Goal: Transaction & Acquisition: Purchase product/service

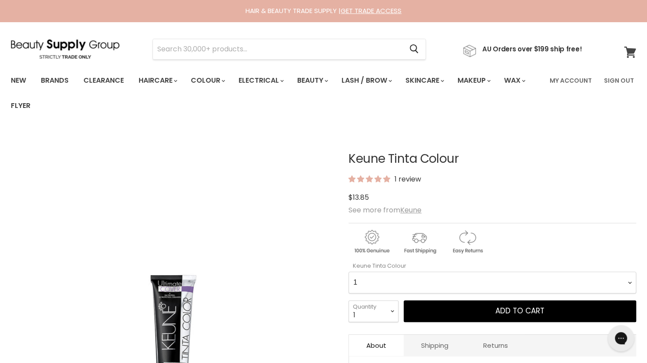
click at [630, 53] on icon at bounding box center [630, 52] width 12 height 11
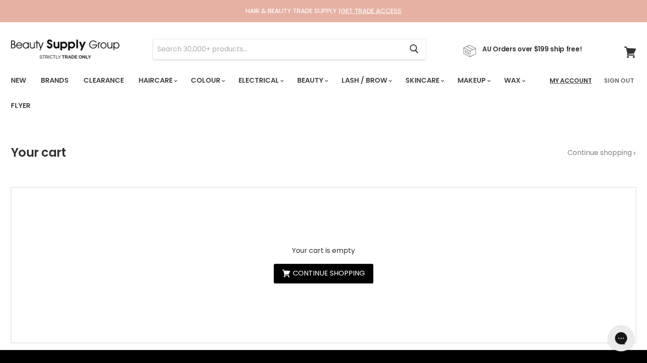
click at [566, 82] on link "My Account" at bounding box center [571, 80] width 53 height 18
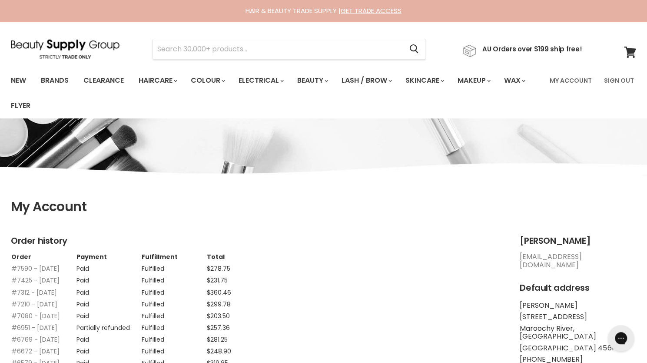
click at [635, 47] on span at bounding box center [636, 47] width 10 height 10
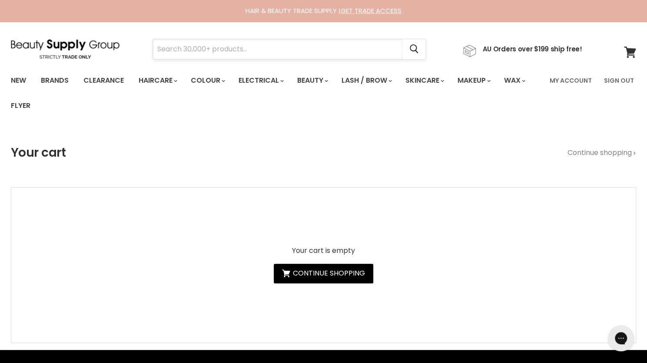
click at [295, 47] on input "Search" at bounding box center [278, 49] width 250 height 20
type input "keune semi"
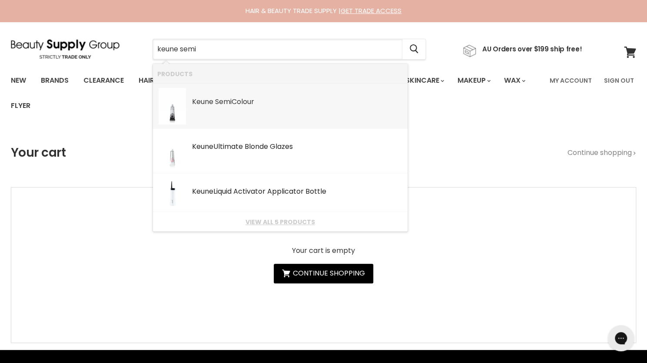
click at [237, 98] on div "Keune Semi Colour" at bounding box center [297, 102] width 211 height 9
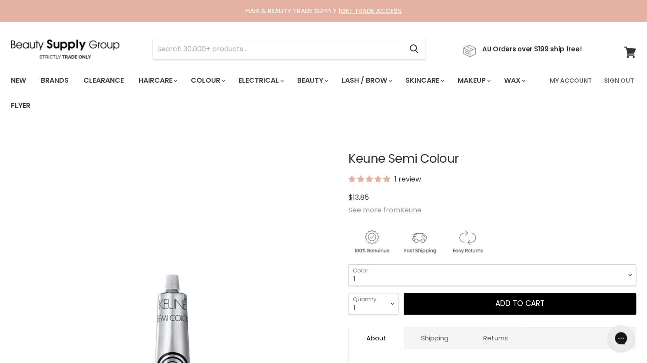
click at [390, 280] on select "1 3 3.1 4 4.7 4.37 4.53 4.6 4.76ri 5 5.11 5.23 5.35 5.4 5.81" at bounding box center [493, 275] width 288 height 22
click at [349, 264] on select "1 3 3.1 4 4.7 4.37 4.53 4.6 4.76ri 5 5.11 5.23 5.35 5.4 5.81" at bounding box center [493, 275] width 288 height 22
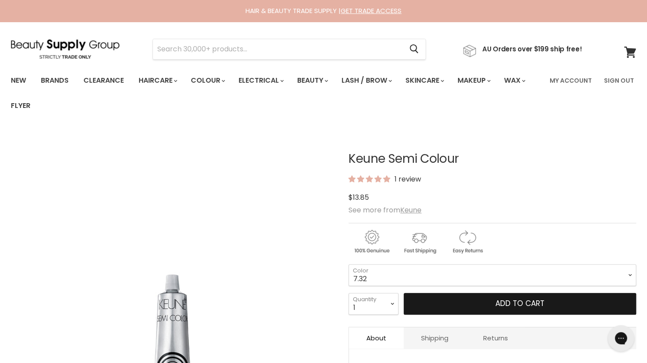
click at [433, 296] on button "Add to cart" at bounding box center [520, 304] width 233 height 22
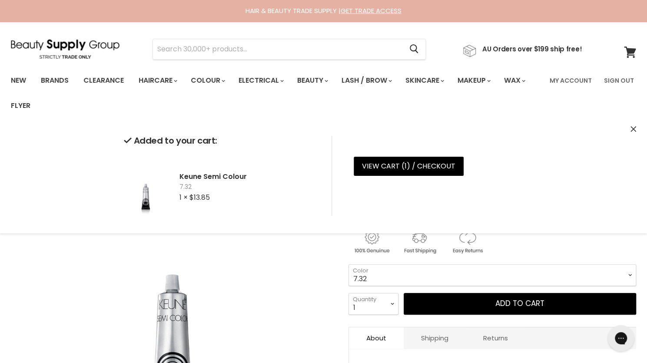
click at [422, 271] on select "1 3 3.1 4 4.7 4.37 4.53 4.6 4.76ri 5 5.11 5.23 5.35 5.4 5.81" at bounding box center [493, 275] width 288 height 22
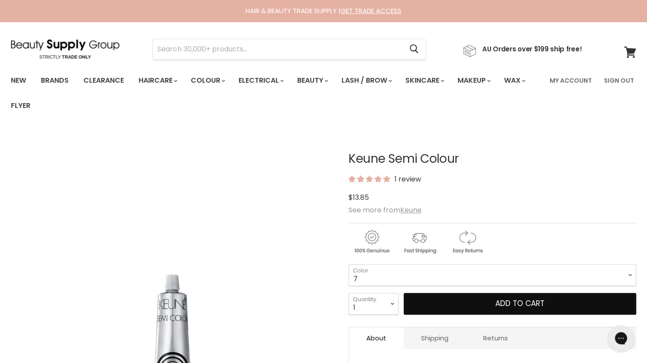
click at [349, 264] on select "1 3 3.1 4 4.7 4.37 4.53 4.6 4.76ri 5 5.11 5.23 5.35 5.4 5.81" at bounding box center [493, 275] width 288 height 22
click at [440, 299] on button "Add to cart" at bounding box center [520, 304] width 233 height 22
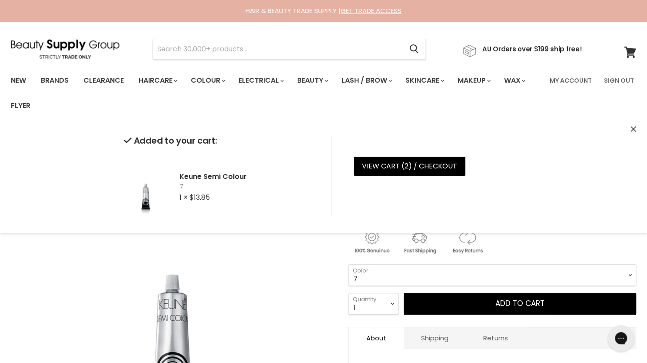
click at [429, 276] on select "1 3 3.1 4 4.7 4.37 4.53 4.6 4.76ri 5 5.11 5.23 5.35 5.4 5.81" at bounding box center [493, 275] width 288 height 22
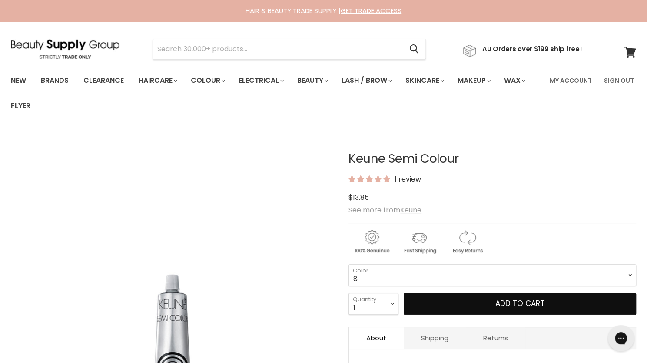
click at [349, 264] on select "1 3 3.1 4 4.7 4.37 4.53 4.6 4.76ri 5 5.11 5.23 5.35 5.4 5.81" at bounding box center [493, 275] width 288 height 22
click at [423, 299] on button "Add to cart" at bounding box center [520, 304] width 233 height 22
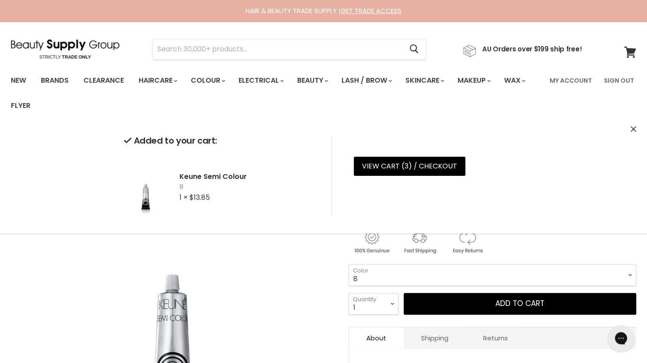
click at [409, 273] on select "1 3 3.1 4 4.7 4.37 4.53 4.6 4.76ri 5 5.11 5.23 5.35 5.4 5.81" at bounding box center [493, 275] width 288 height 22
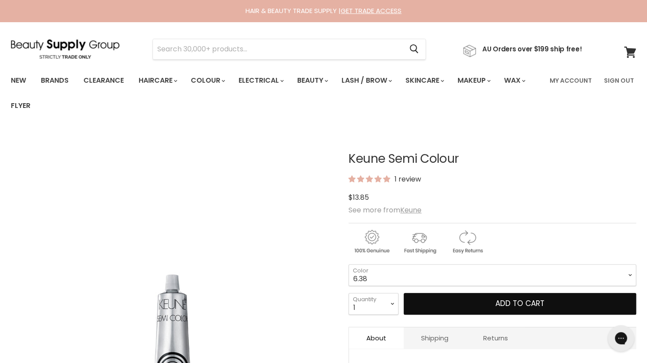
click at [349, 264] on select "1 3 3.1 4 4.7 4.37 4.53 4.6 4.76ri 5 5.11 5.23 5.35 5.4 5.81" at bounding box center [493, 275] width 288 height 22
click at [429, 306] on button "Add to cart" at bounding box center [520, 304] width 233 height 22
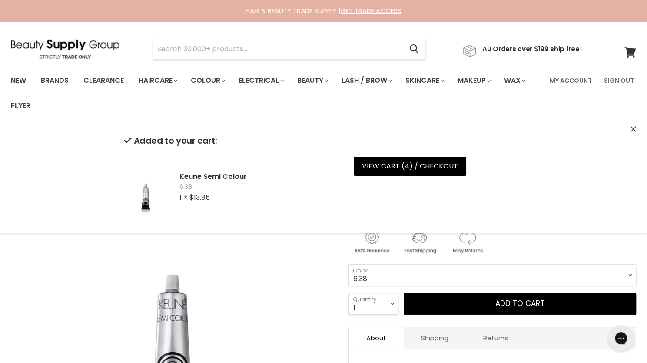
click at [415, 275] on select "1 3 3.1 4 4.7 4.37 4.53 4.6 4.76ri 5 5.11 5.23 5.35 5.4 5.81" at bounding box center [493, 275] width 288 height 22
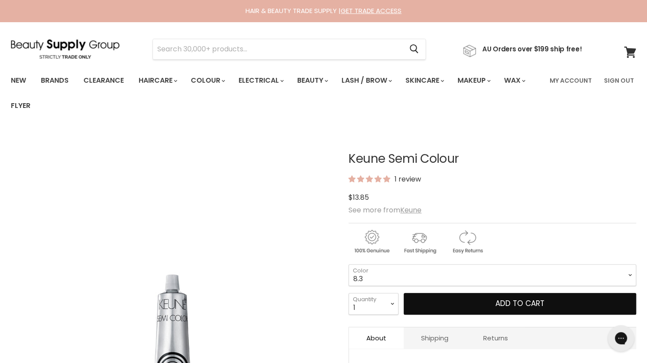
click at [349, 264] on select "1 3 3.1 4 4.7 4.37 4.53 4.6 4.76ri 5 5.11 5.23 5.35 5.4 5.81" at bounding box center [493, 275] width 288 height 22
click at [417, 303] on button "Add to cart" at bounding box center [520, 304] width 233 height 22
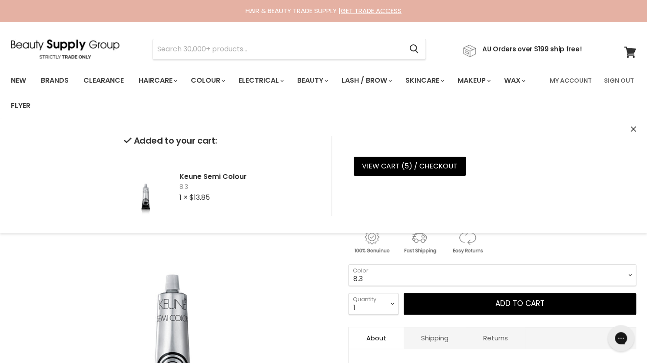
click at [395, 272] on select "1 3 3.1 4 4.7 4.37 4.53 4.6 4.76ri 5 5.11 5.23 5.35 5.4 5.81" at bounding box center [493, 275] width 288 height 22
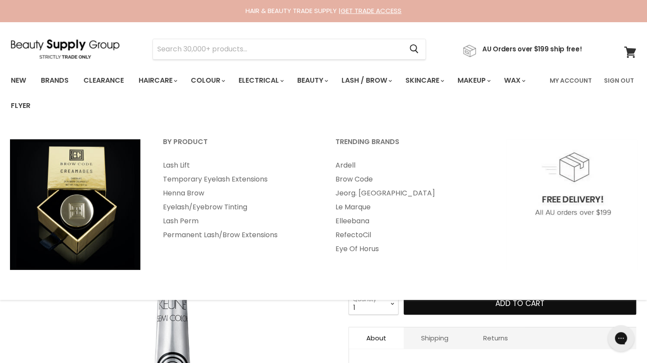
click at [349, 264] on select "1 3 3.1 4 4.7 4.37 4.53 4.6 4.76ri 5 5.11 5.23 5.35 5.4 5.81" at bounding box center [493, 275] width 288 height 22
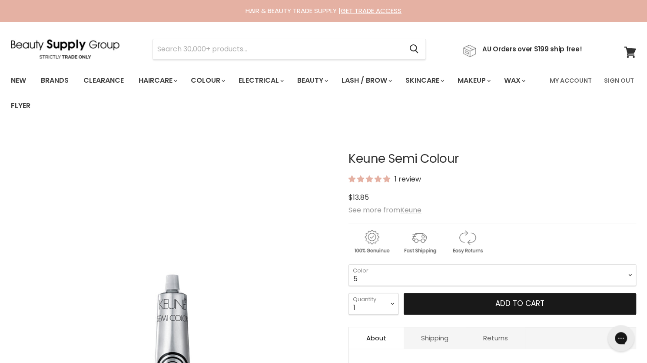
click at [432, 310] on button "Add to cart" at bounding box center [520, 304] width 233 height 22
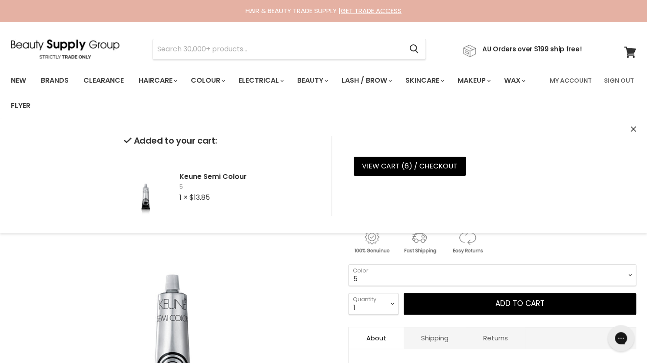
click at [407, 276] on select "1 3 3.1 4 4.7 4.37 4.53 4.6 4.76ri 5 5.11 5.23 5.35 5.4 5.81" at bounding box center [493, 275] width 288 height 22
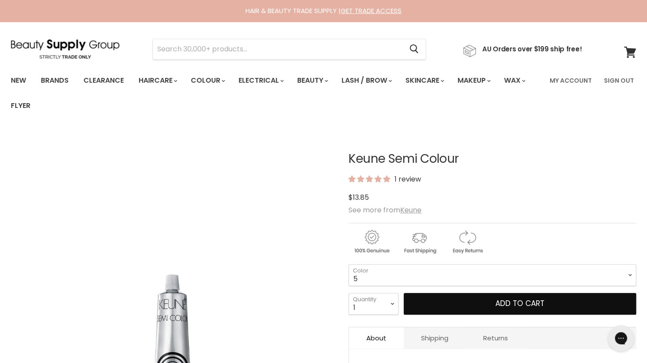
select select "1"
click at [349, 264] on select "1 3 3.1 4 4.7 4.37 4.53 4.6 4.76ri 5 5.11 5.23 5.35 5.4 5.81" at bounding box center [493, 275] width 288 height 22
click at [433, 306] on button "Add to cart" at bounding box center [520, 304] width 233 height 22
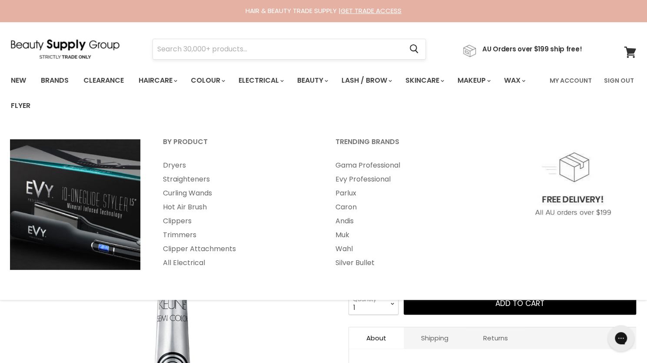
click at [283, 49] on input "Search" at bounding box center [278, 49] width 250 height 20
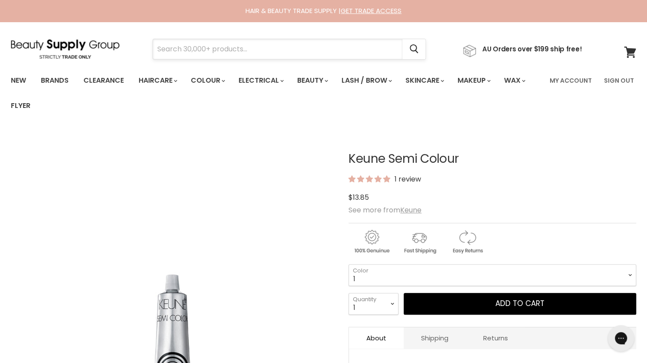
click at [283, 49] on input "Search" at bounding box center [278, 49] width 250 height 20
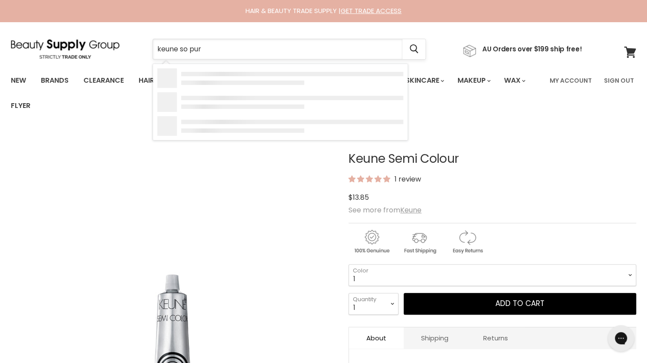
type input "keune so pure"
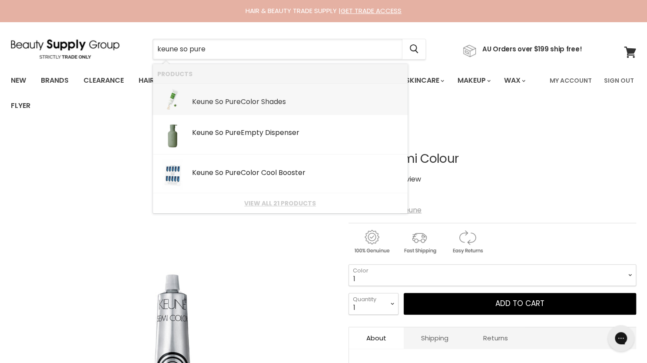
click at [228, 101] on b "Pure" at bounding box center [233, 101] width 16 height 10
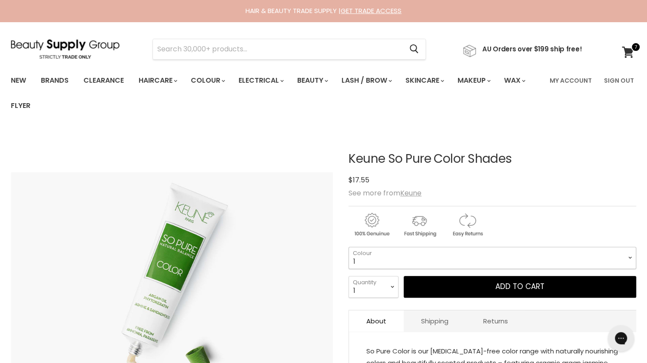
click at [398, 259] on select "1 3 3.76 4 4.00 4.15 4.3 4.37 4.45 5 5.11 5.14 5.31 5.23 5.35" at bounding box center [493, 257] width 288 height 22
click at [349, 246] on select "1 3 3.76 4 4.00 4.15 4.3 4.37 4.45 5 5.11 5.14 5.31 5.23 5.35" at bounding box center [493, 257] width 288 height 22
select select "6"
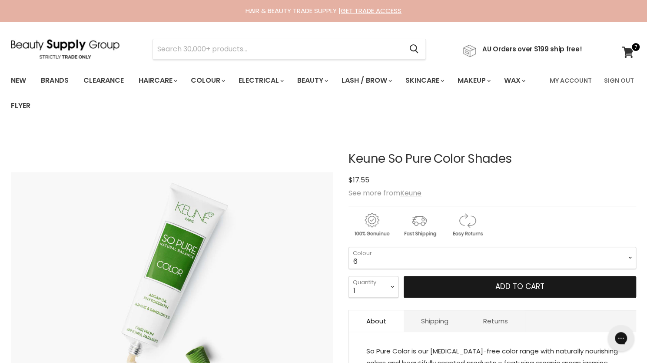
click at [435, 293] on button "Add to cart" at bounding box center [520, 287] width 233 height 22
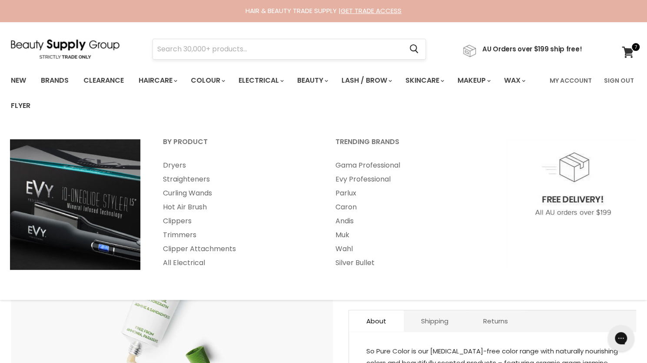
click at [282, 54] on input "Search" at bounding box center [278, 49] width 250 height 20
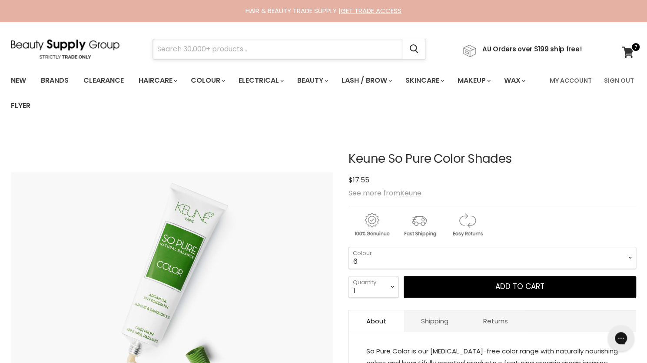
click at [282, 54] on input "Search" at bounding box center [278, 49] width 250 height 20
type input "keune liqui"
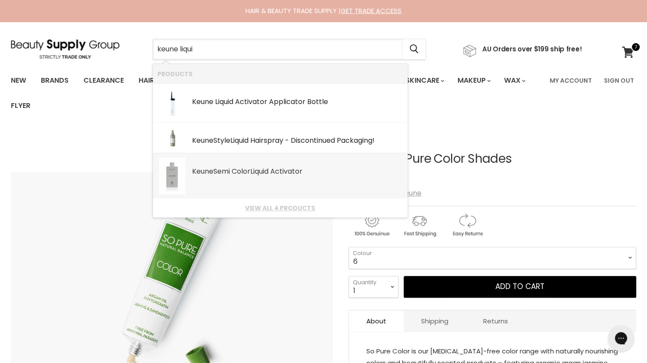
click at [230, 174] on div "Keune Semi Color Liqui d Activator" at bounding box center [297, 171] width 211 height 9
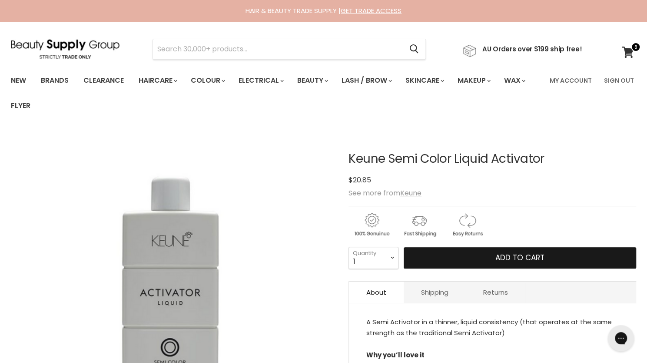
click at [445, 263] on button "Add to cart" at bounding box center [520, 258] width 233 height 22
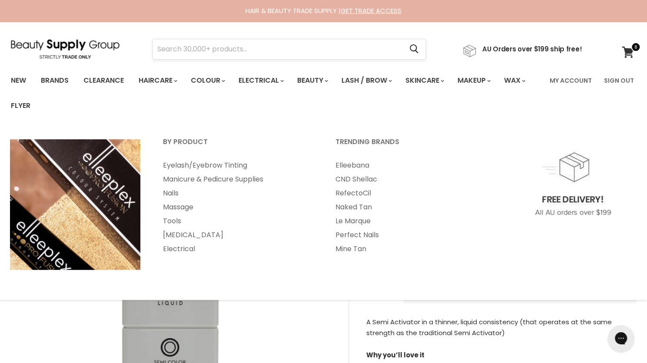
click at [323, 53] on input "Search" at bounding box center [278, 49] width 250 height 20
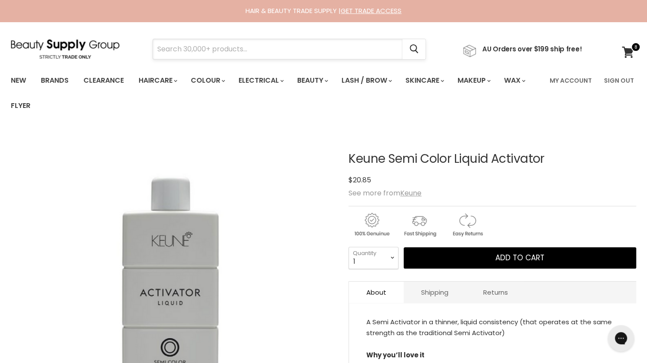
click at [323, 53] on input "Search" at bounding box center [278, 49] width 250 height 20
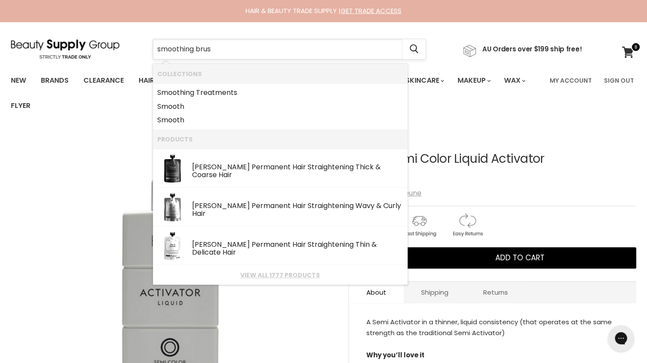
type input "smoothing brush"
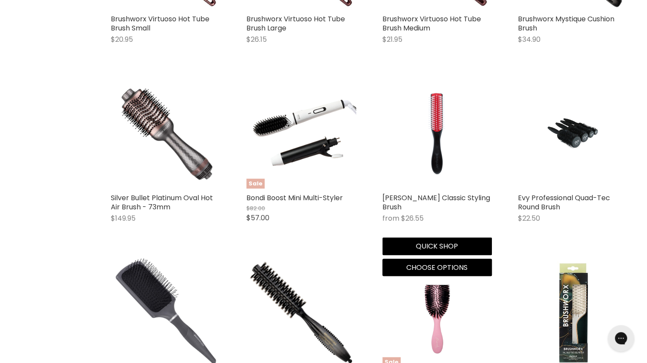
scroll to position [1107, 0]
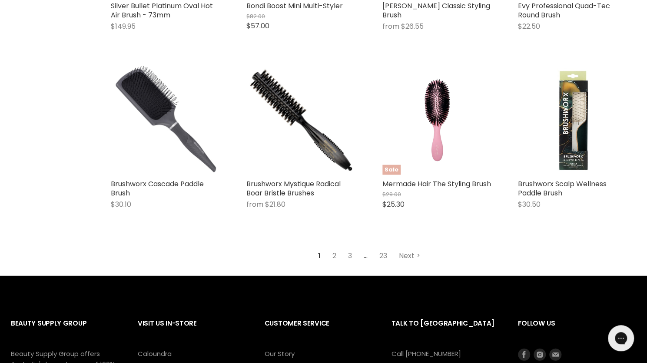
click at [403, 263] on link "Next" at bounding box center [409, 256] width 31 height 16
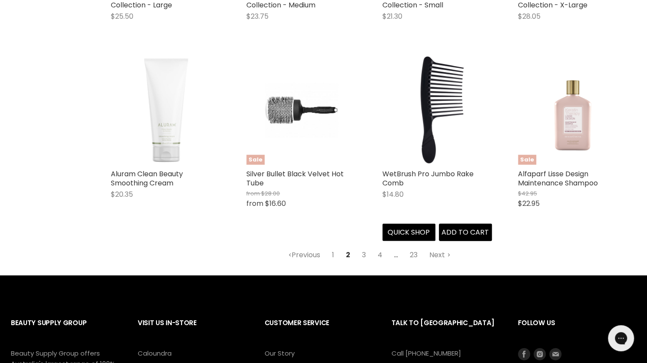
scroll to position [1098, 0]
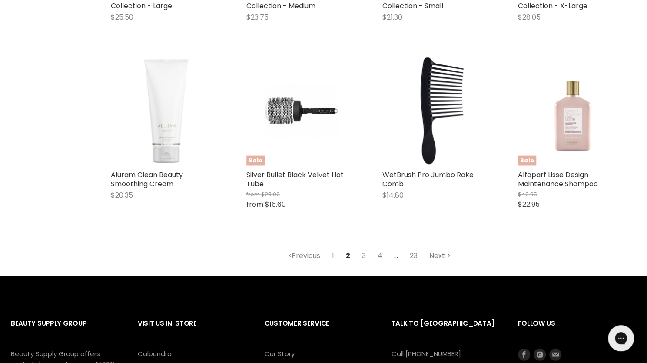
click at [433, 251] on link "Next" at bounding box center [440, 256] width 31 height 16
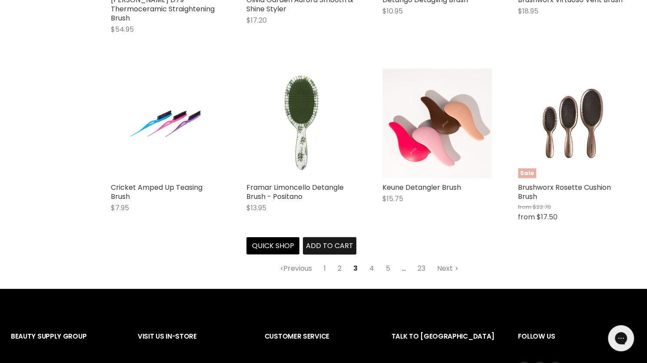
scroll to position [1104, 0]
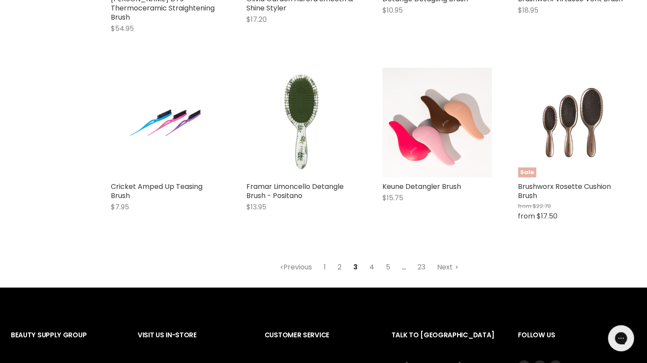
click at [373, 261] on link "4" at bounding box center [372, 267] width 14 height 16
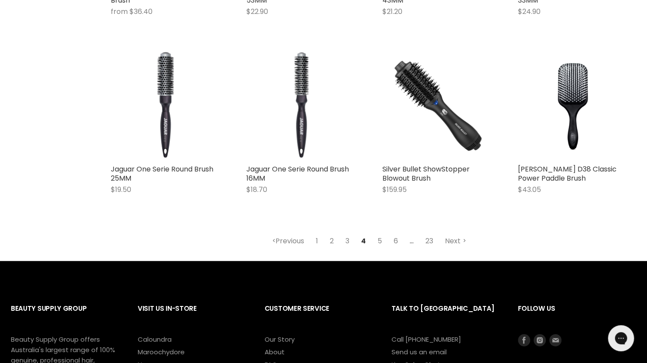
scroll to position [1104, 0]
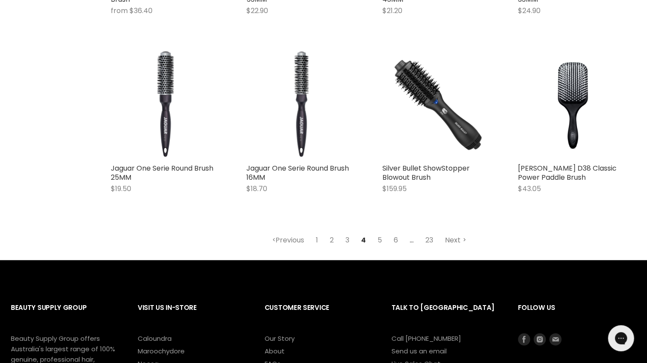
click at [455, 241] on link "Next" at bounding box center [455, 240] width 31 height 16
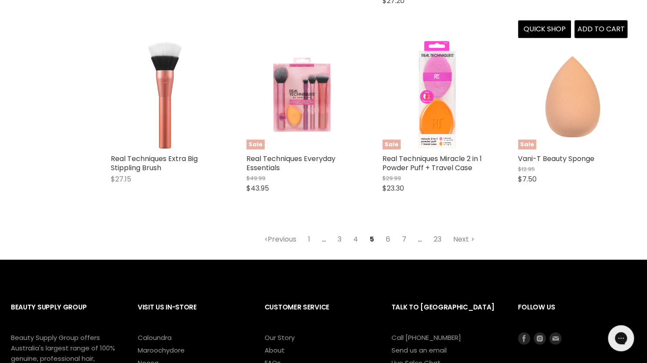
scroll to position [1117, 0]
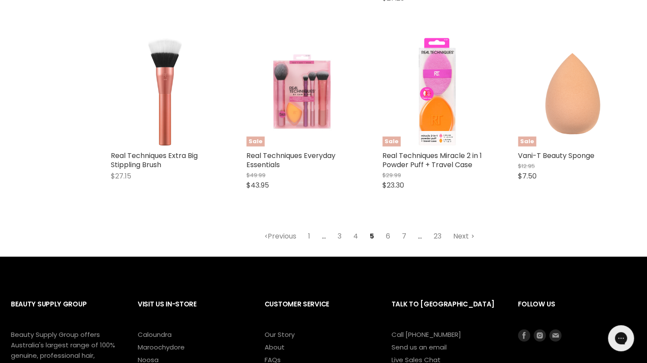
click at [467, 239] on link "Next" at bounding box center [464, 236] width 31 height 16
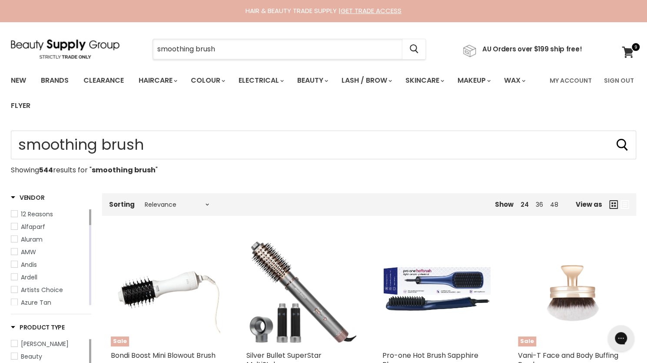
drag, startPoint x: 252, startPoint y: 46, endPoint x: 6, endPoint y: 62, distance: 246.5
click at [6, 62] on section "Menu smoothing brush Cancel" at bounding box center [323, 45] width 647 height 46
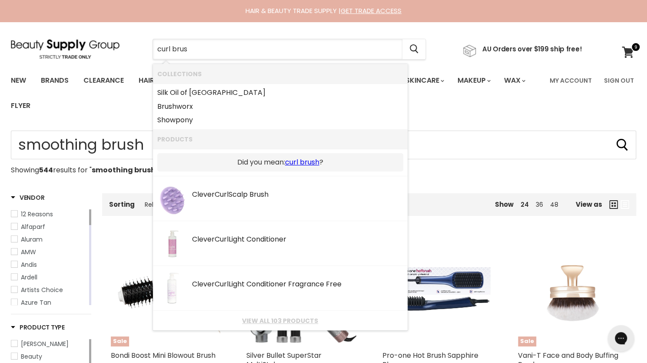
type input "curl brush"
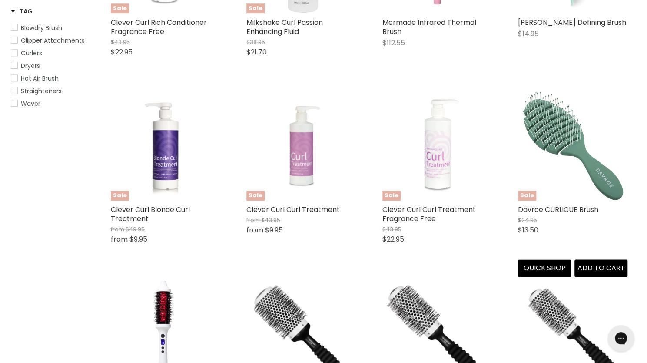
scroll to position [519, 0]
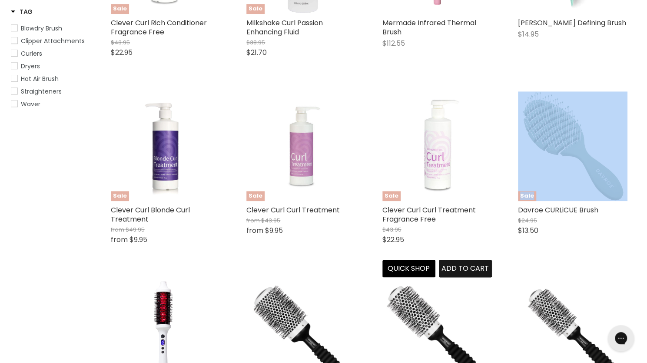
drag, startPoint x: 517, startPoint y: 209, endPoint x: 491, endPoint y: 259, distance: 56.8
click at [491, 259] on div "Clever Curl Scalp Brush $9.95 Clever Curl Quick shop Add to cart Sale Clever Cu…" at bounding box center [369, 261] width 534 height 1106
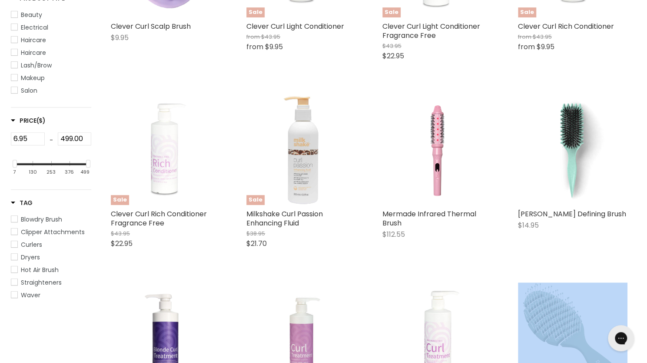
scroll to position [327, 0]
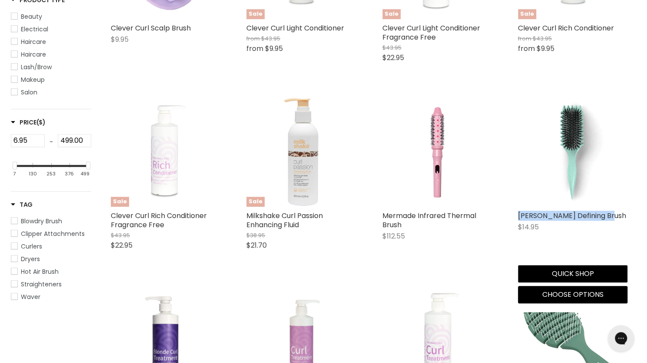
drag, startPoint x: 515, startPoint y: 215, endPoint x: 607, endPoint y: 215, distance: 92.2
click at [607, 215] on div "Jeorg Curl Defining Brush $14.95 Jeorg. Cosmetics Quick shop Choose options" at bounding box center [572, 200] width 127 height 224
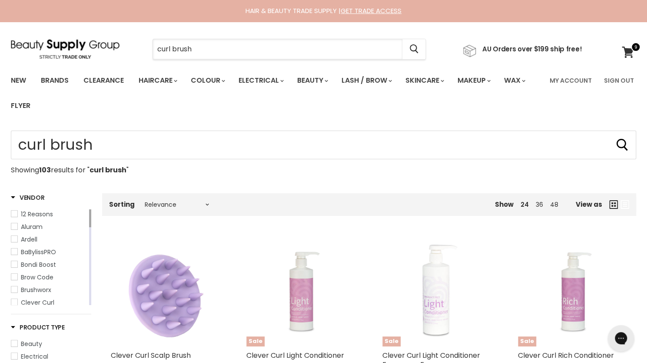
drag, startPoint x: 212, startPoint y: 51, endPoint x: 91, endPoint y: 61, distance: 121.3
click at [91, 61] on section "Menu curl brush Cancel" at bounding box center [323, 45] width 647 height 46
paste input "Jeorg Curl Defining B"
type input "[PERSON_NAME] Defining Brush"
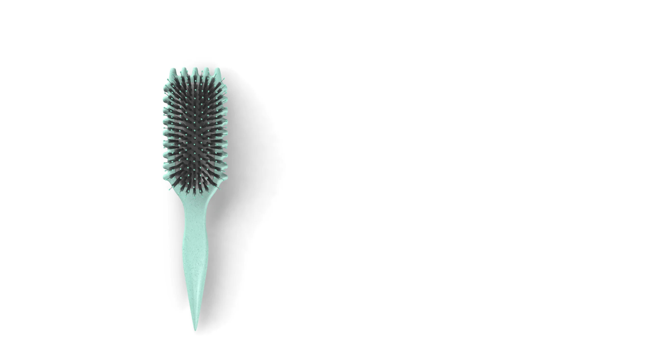
scroll to position [110, 0]
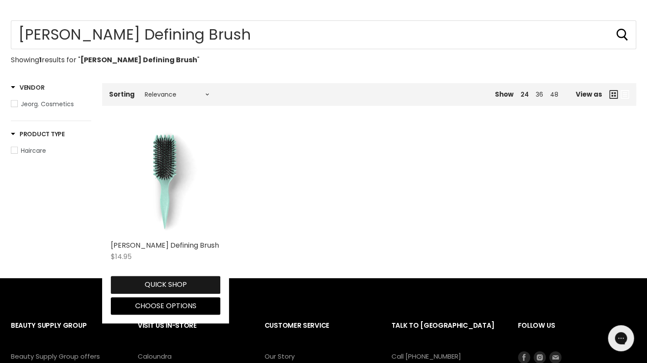
click at [158, 286] on button "Quick shop" at bounding box center [166, 284] width 110 height 17
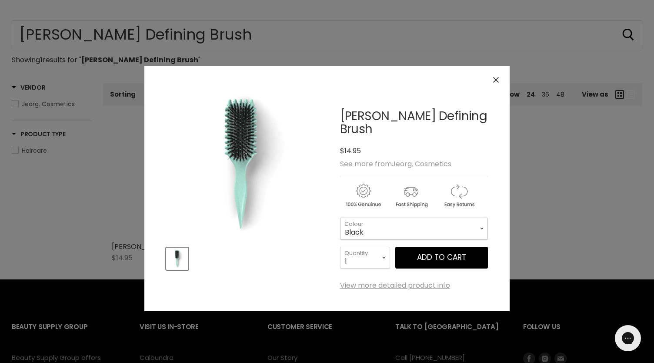
click at [364, 217] on select "Black Aqua Purple [GEOGRAPHIC_DATA] Green Blue" at bounding box center [414, 228] width 148 height 22
click at [340, 217] on select "Black Aqua Purple [GEOGRAPHIC_DATA] Green Blue" at bounding box center [414, 228] width 148 height 22
select select "Purple"
click at [408, 246] on button "Add to cart" at bounding box center [441, 257] width 93 height 22
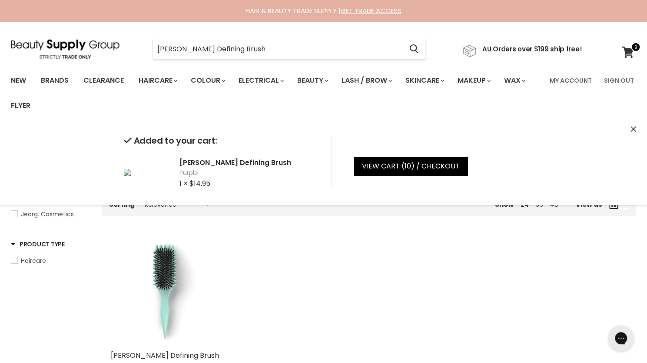
drag, startPoint x: 256, startPoint y: 49, endPoint x: 22, endPoint y: 69, distance: 235.6
click at [22, 69] on div "Menu [PERSON_NAME] Defining Brush Cancel" at bounding box center [323, 70] width 647 height 96
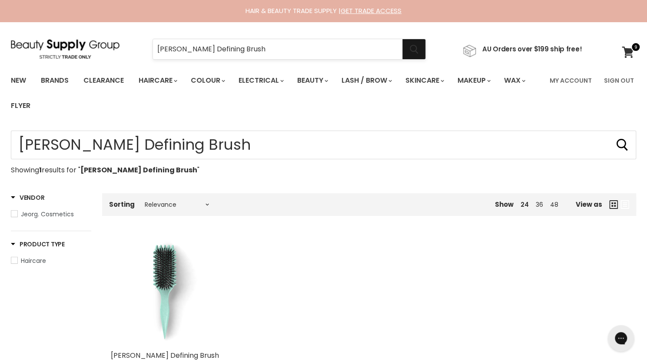
click at [410, 47] on button "Search" at bounding box center [414, 49] width 23 height 20
drag, startPoint x: 343, startPoint y: 43, endPoint x: 140, endPoint y: 34, distance: 202.7
click at [140, 34] on section "Menu Jeorg Curl Defining Brush Cancel" at bounding box center [323, 45] width 647 height 46
type input "denman"
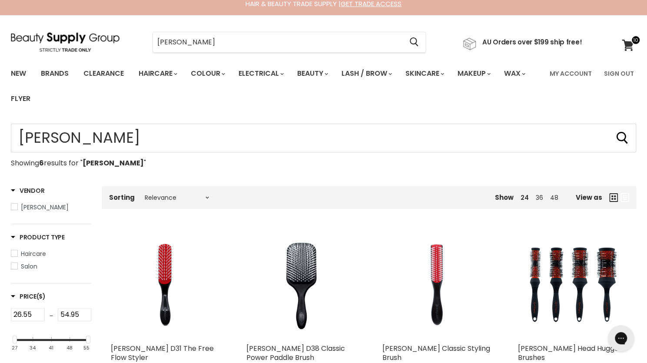
scroll to position [7, 0]
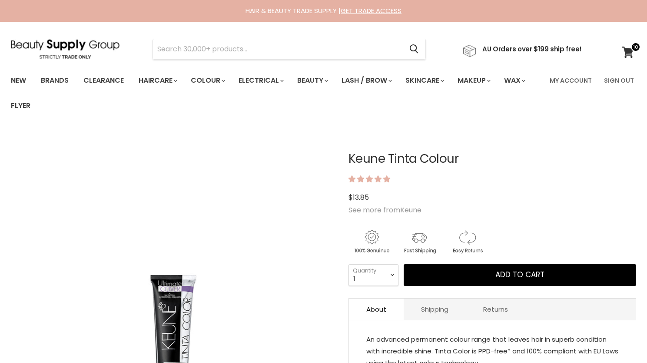
click at [630, 56] on icon at bounding box center [628, 52] width 12 height 11
